Goal: Task Accomplishment & Management: Manage account settings

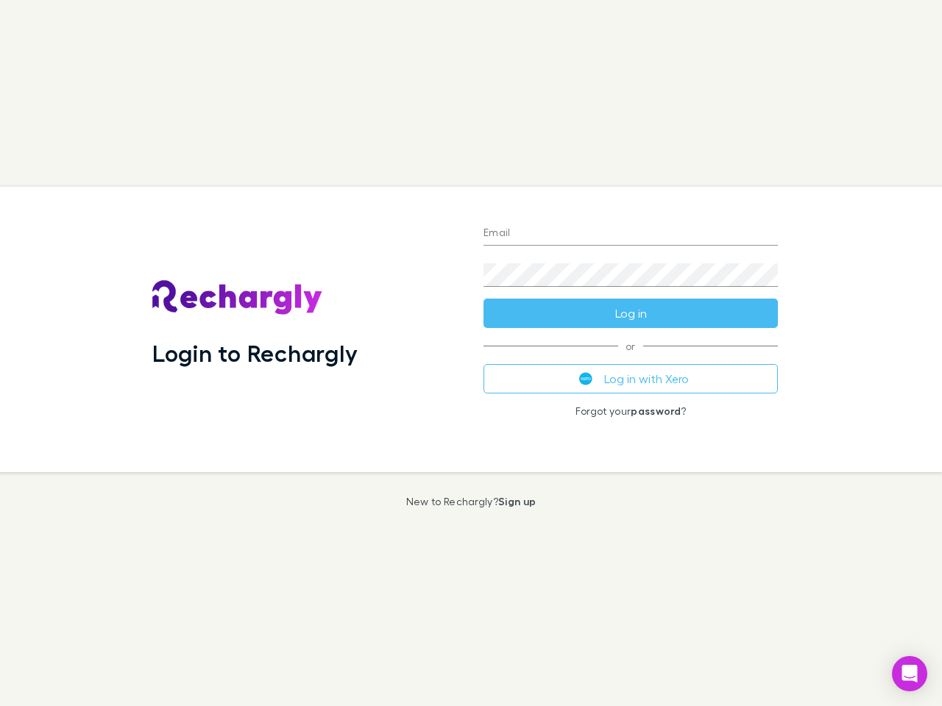
click at [471, 353] on div "Login to Rechargly" at bounding box center [306, 329] width 331 height 285
click at [630, 234] on input "Email" at bounding box center [630, 234] width 294 height 24
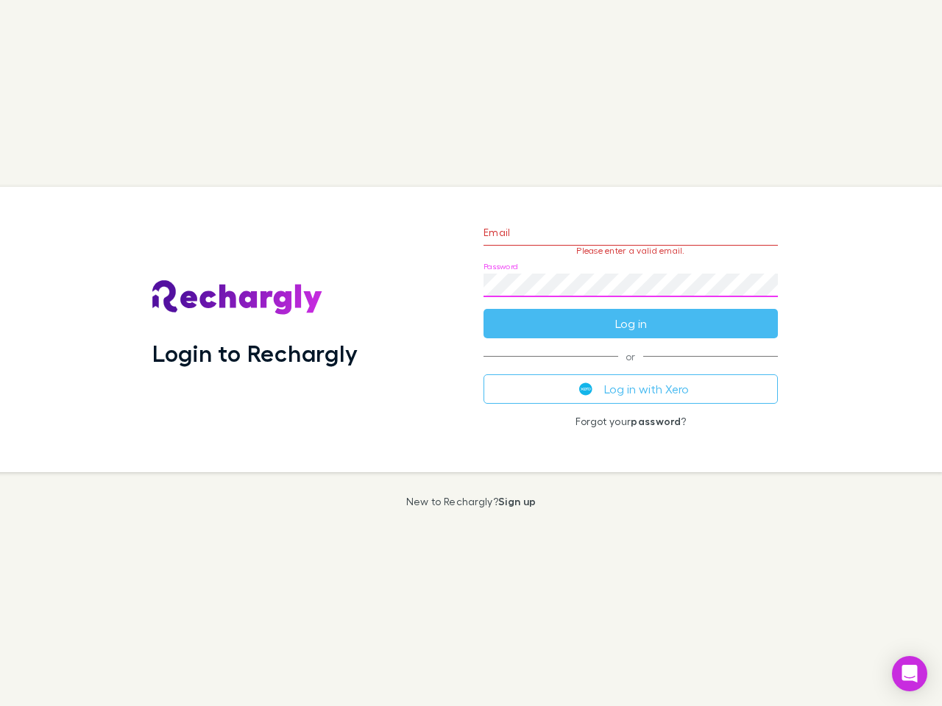
click at [630, 313] on form "Email Please enter a valid email. Password Log in" at bounding box center [630, 274] width 294 height 128
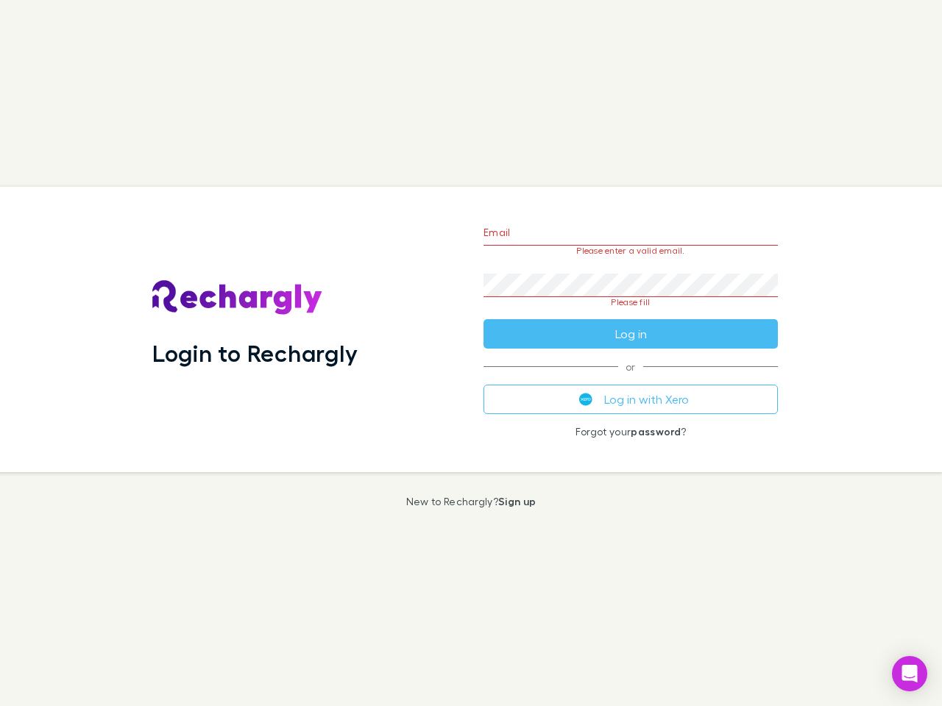
click at [630, 379] on div "Email Please enter a valid email. Password Please fill Log in or Log in with Xe…" at bounding box center [631, 329] width 318 height 285
click at [909, 674] on icon "Open Intercom Messenger" at bounding box center [909, 674] width 15 height 18
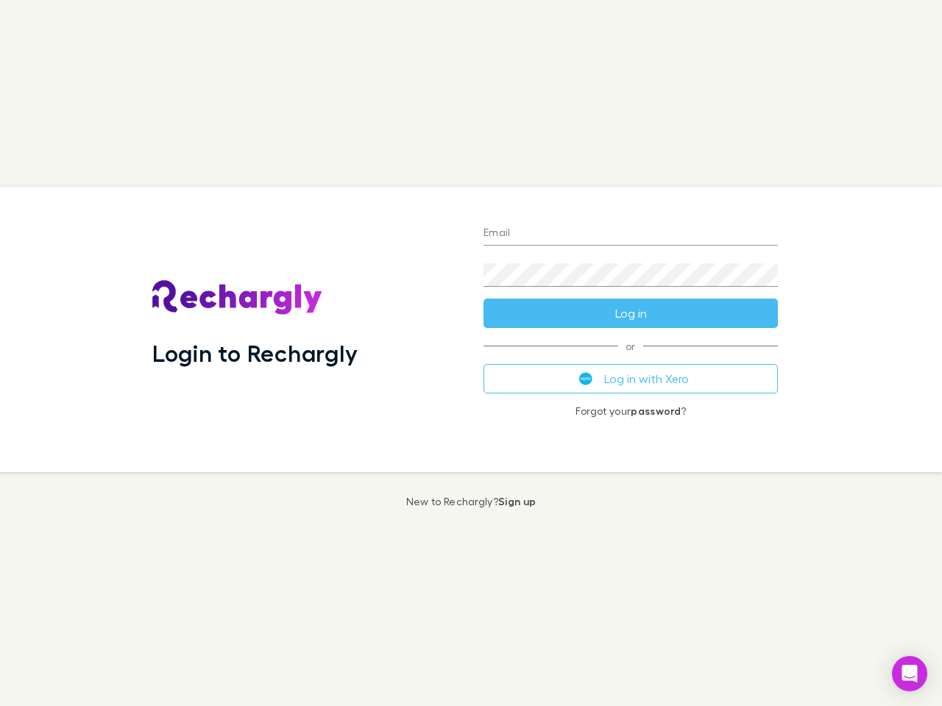
click at [471, 353] on div "Login to Rechargly" at bounding box center [306, 329] width 331 height 285
click at [630, 234] on input "Email" at bounding box center [630, 234] width 294 height 24
click at [630, 313] on button "Log in" at bounding box center [630, 313] width 294 height 29
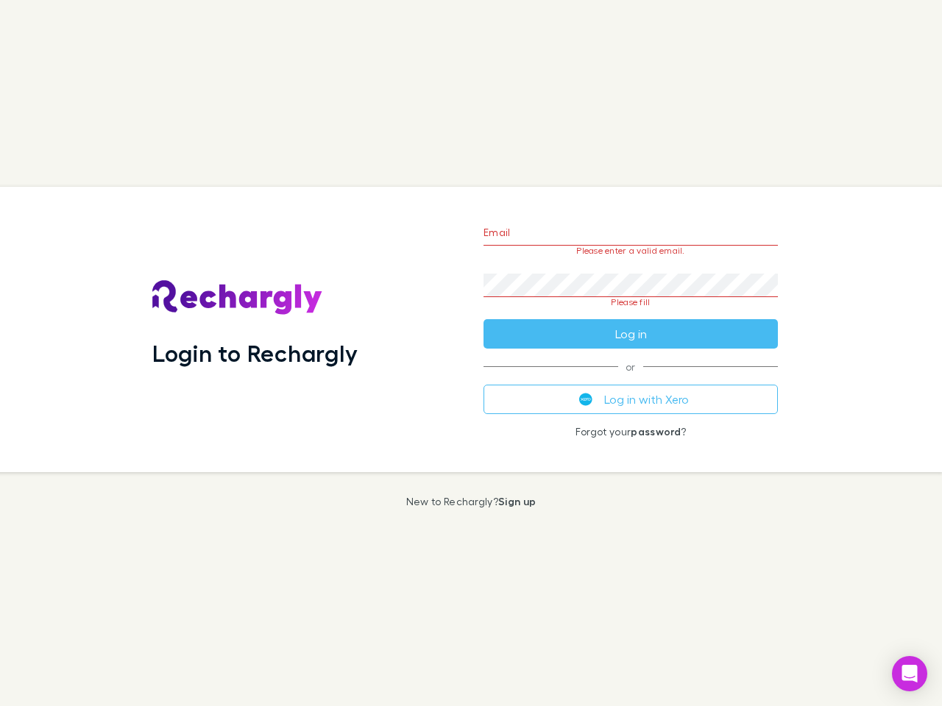
click at [630, 379] on div "Email Please enter a valid email. Password Please fill Log in or Log in with Xe…" at bounding box center [631, 329] width 318 height 285
click at [909, 674] on icon "Open Intercom Messenger" at bounding box center [909, 674] width 15 height 18
